Goal: Browse casually: Explore the website without a specific task or goal

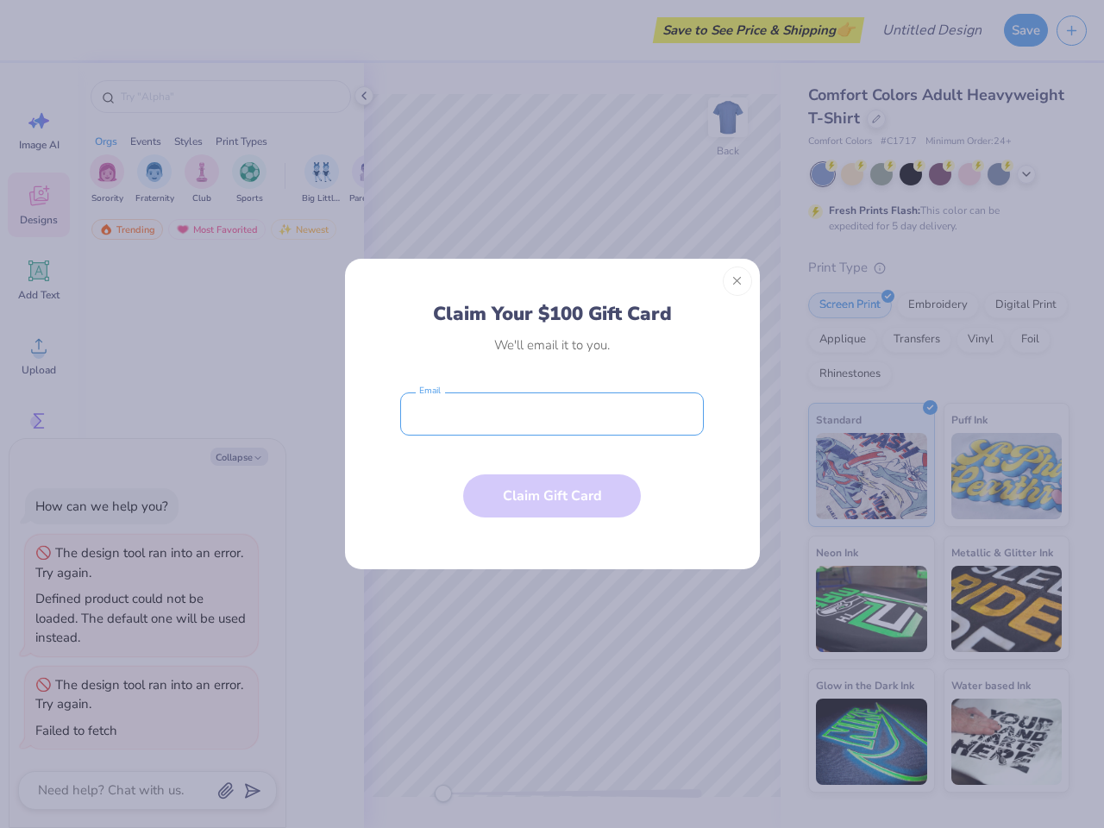
click at [552, 414] on input "email" at bounding box center [551, 413] width 303 height 43
click at [737, 281] on button "Close" at bounding box center [736, 280] width 29 height 29
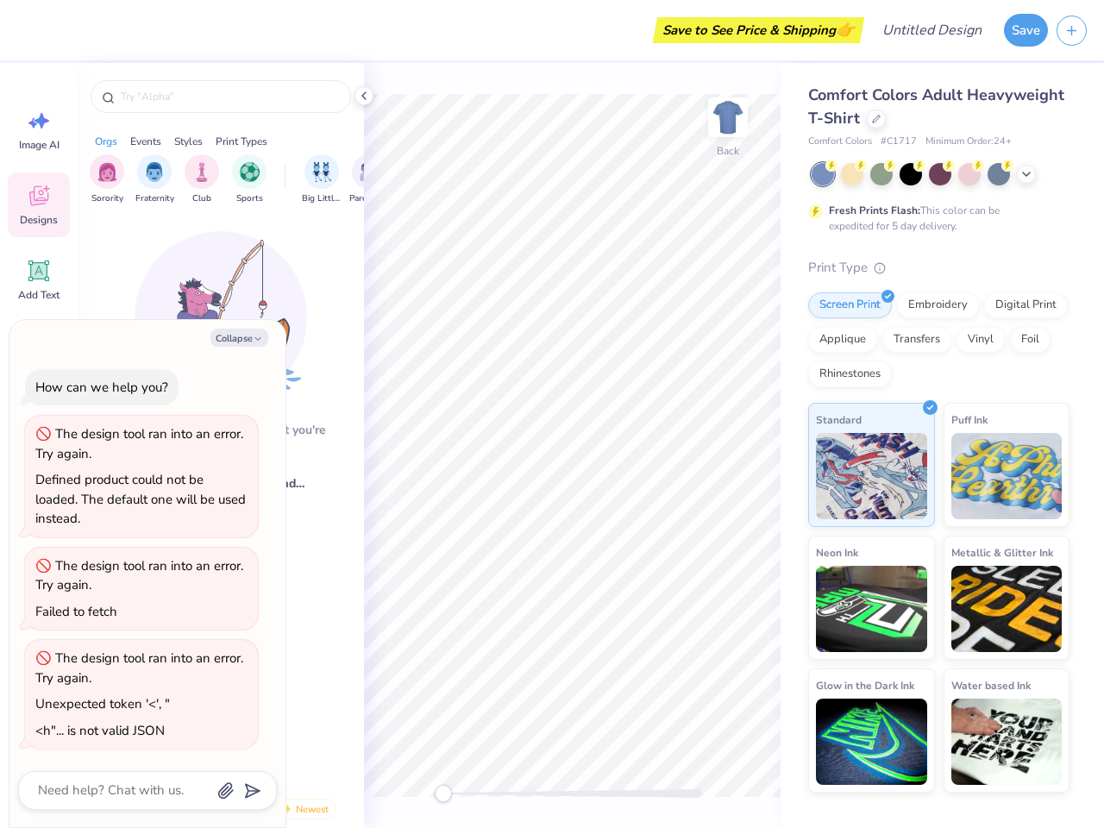
type textarea "x"
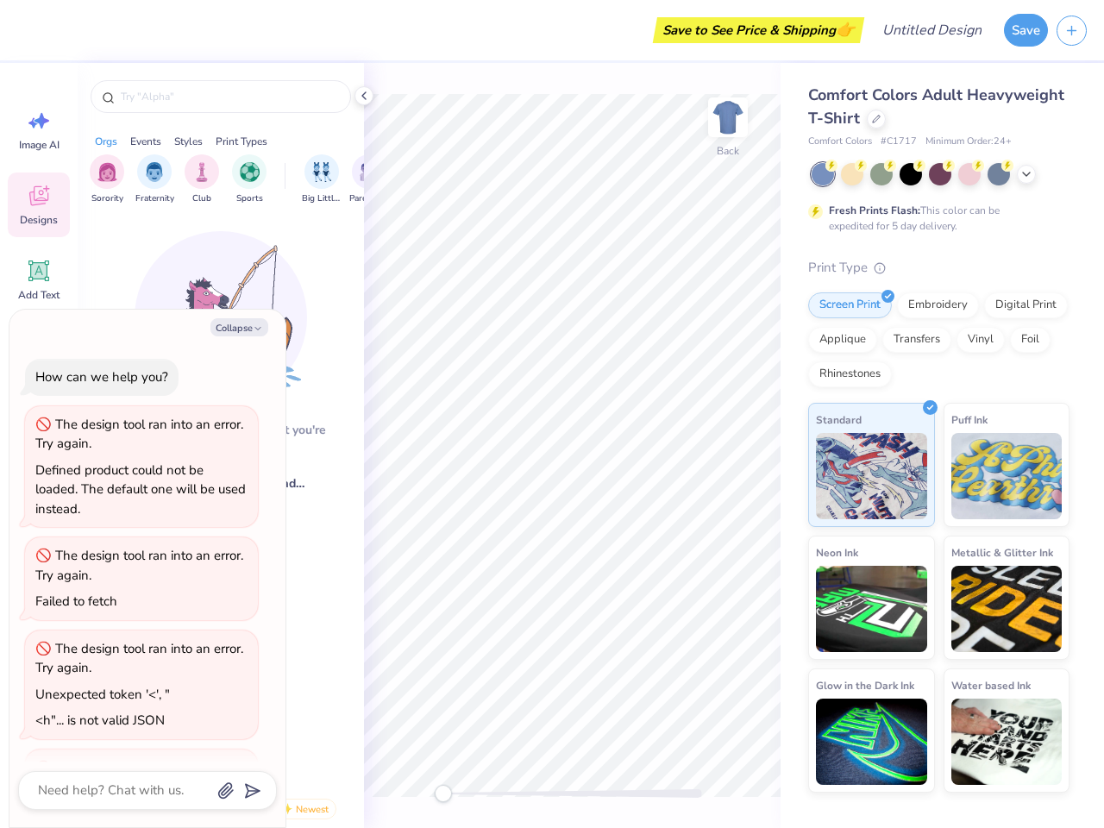
scroll to position [109, 0]
